Goal: Information Seeking & Learning: Find specific fact

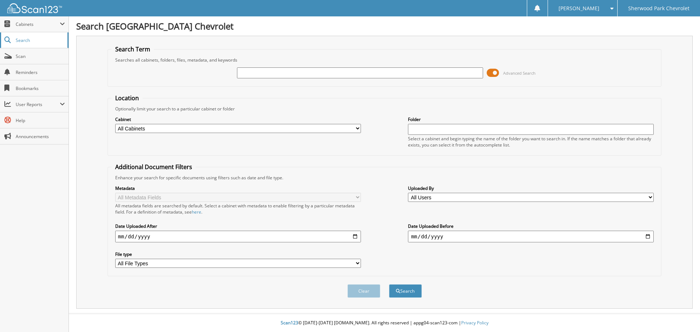
click at [28, 42] on span "Search" at bounding box center [40, 40] width 48 height 6
type input "auger"
click at [389, 284] on button "Search" at bounding box center [405, 290] width 33 height 13
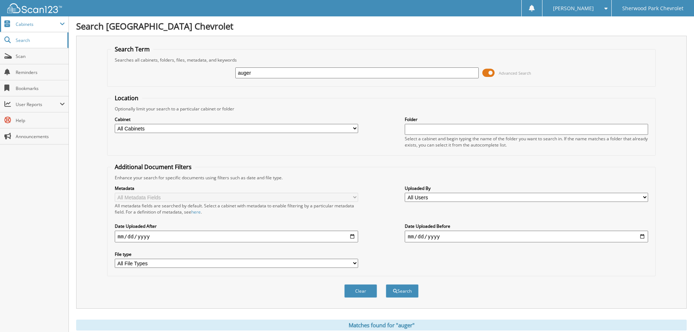
click at [30, 26] on span "Cabinets" at bounding box center [38, 24] width 44 height 6
click at [23, 22] on span "Cabinets" at bounding box center [38, 24] width 44 height 6
click at [24, 44] on link "Search" at bounding box center [34, 40] width 69 height 16
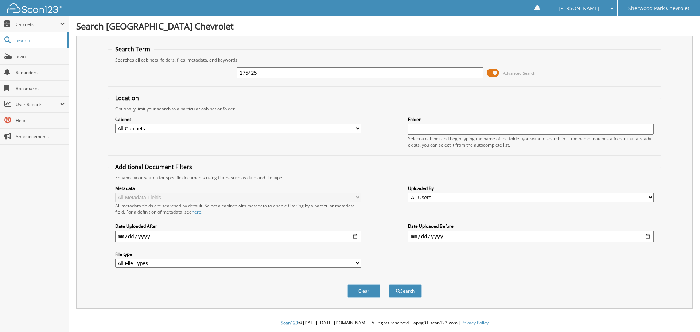
type input "175425"
click at [389, 284] on button "Search" at bounding box center [405, 290] width 33 height 13
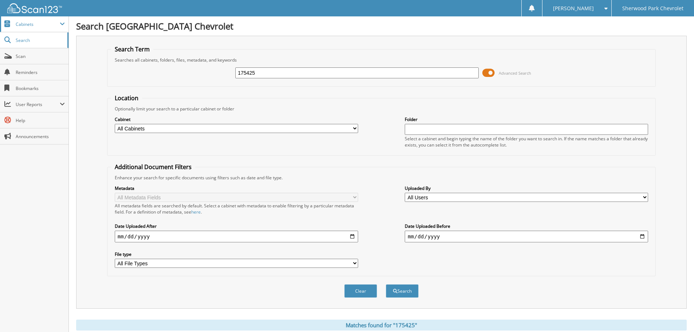
click at [25, 21] on span "Cabinets" at bounding box center [38, 24] width 44 height 6
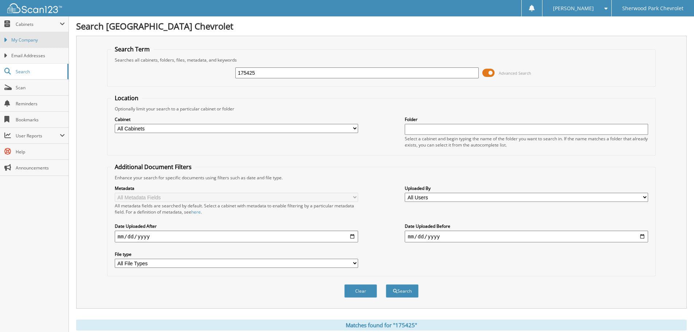
click at [30, 38] on span "My Company" at bounding box center [38, 40] width 54 height 7
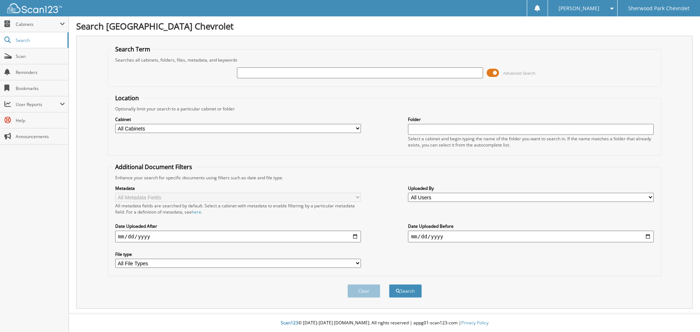
click at [271, 128] on select "All Cabinets CAR DEALS DTs/WHOLESALEs PARTS SERVICE RO NEEDS FILING" at bounding box center [238, 128] width 246 height 9
select select "48828"
click at [115, 124] on select "All Cabinets CAR DEALS DTs/WHOLESALEs PARTS SERVICE RO NEEDS FILING" at bounding box center [238, 128] width 246 height 9
paste input "175425"
type input "175425"
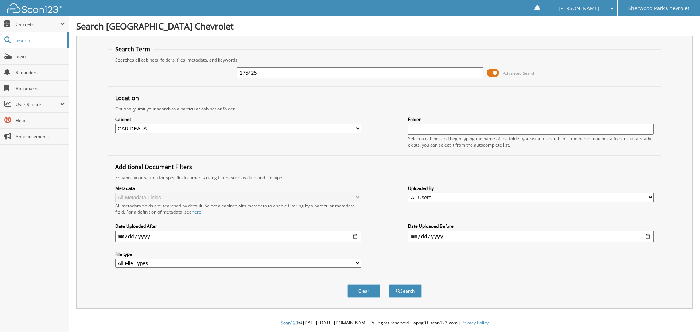
click at [389, 284] on button "Search" at bounding box center [405, 290] width 33 height 13
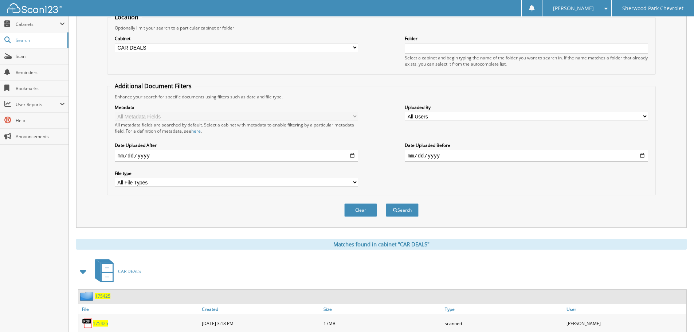
scroll to position [120, 0]
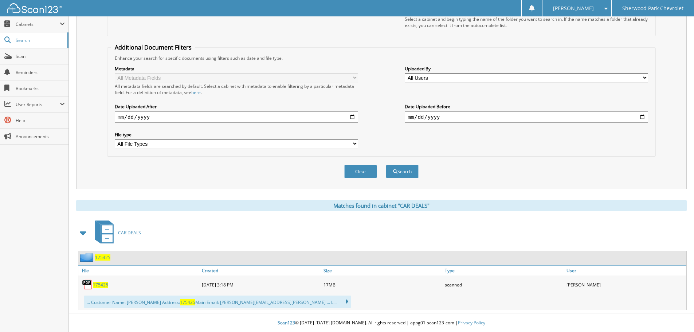
click at [98, 286] on span "175425" at bounding box center [100, 285] width 15 height 6
